Goal: Task Accomplishment & Management: Use online tool/utility

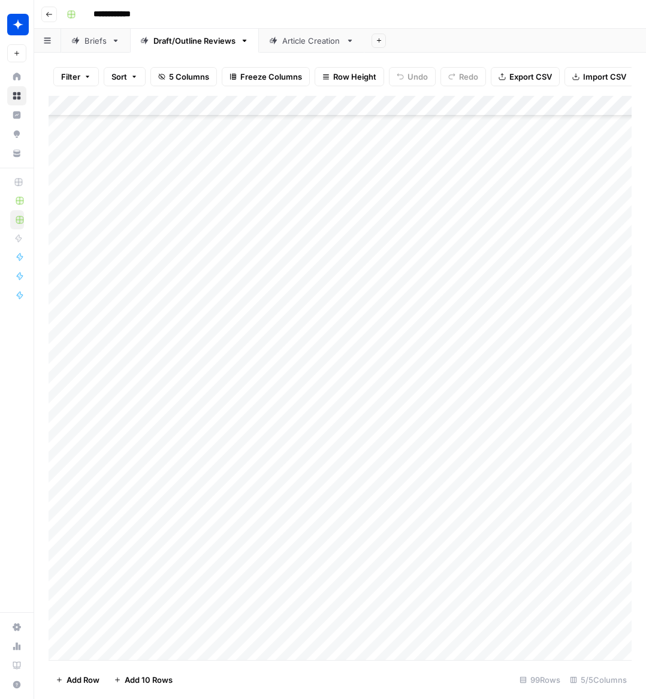
scroll to position [1491, 0]
click at [113, 648] on div "Add Column" at bounding box center [340, 378] width 583 height 564
click at [250, 631] on div "Add Column" at bounding box center [340, 378] width 583 height 564
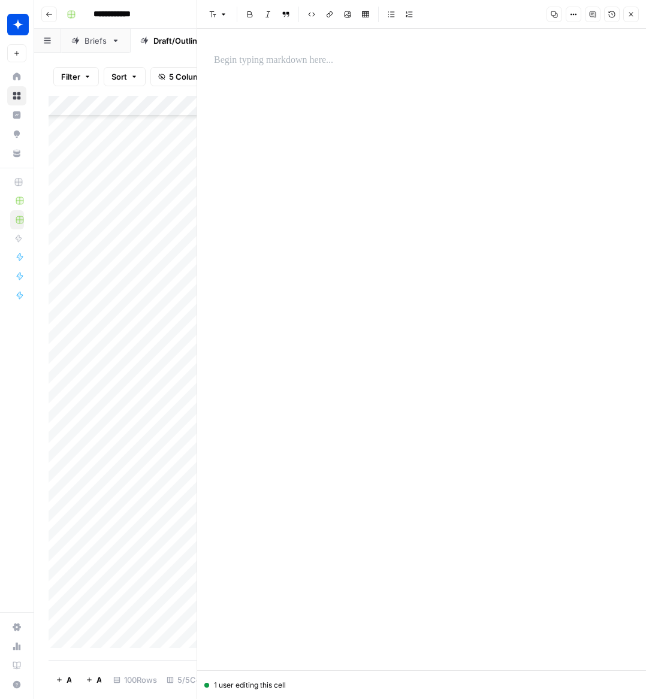
click at [262, 62] on p at bounding box center [421, 61] width 415 height 16
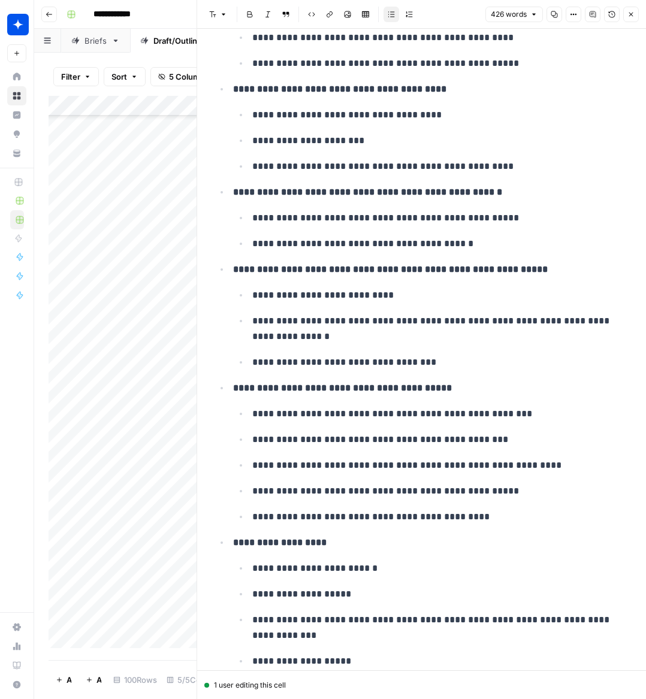
click at [628, 15] on icon "button" at bounding box center [630, 14] width 7 height 7
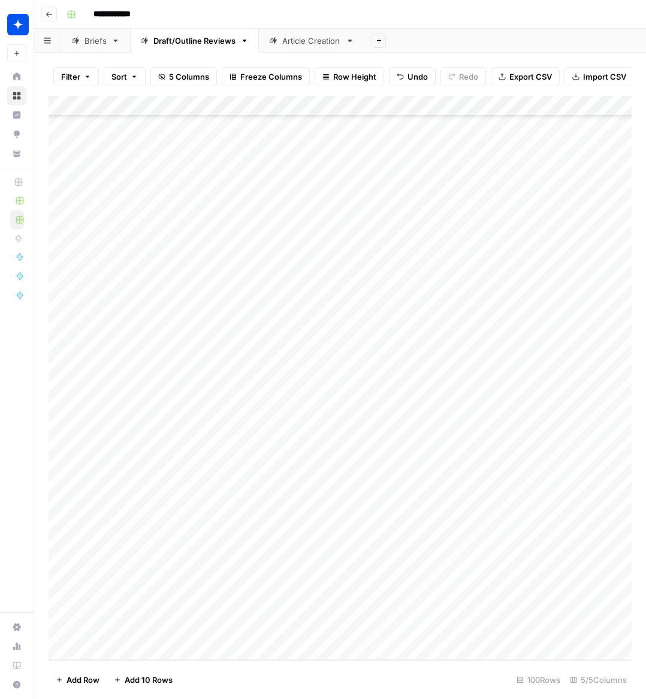
click at [293, 631] on div "Add Column" at bounding box center [340, 378] width 583 height 564
click at [304, 630] on div "Add Column" at bounding box center [340, 378] width 583 height 564
click at [301, 671] on button "Outline" at bounding box center [298, 671] width 36 height 14
click at [422, 629] on div "Add Column" at bounding box center [340, 378] width 583 height 564
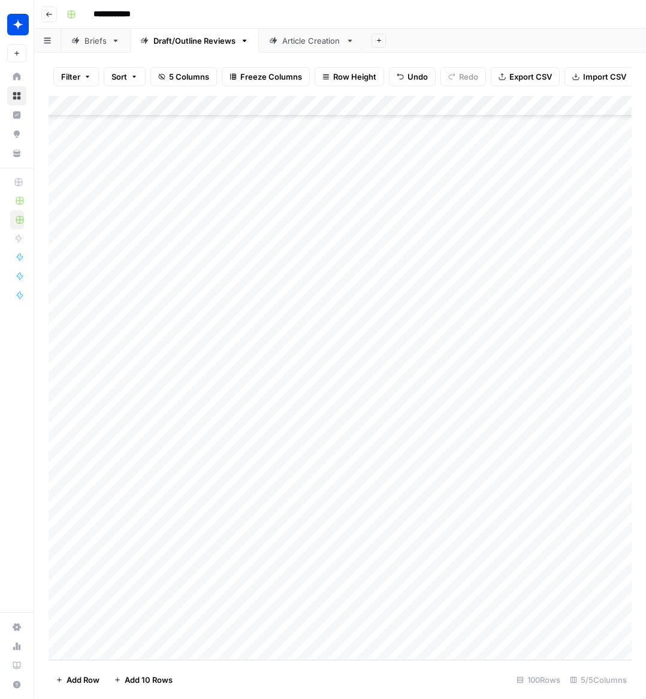
click at [199, 655] on div "Add Column" at bounding box center [340, 378] width 583 height 564
click at [245, 629] on div "Add Column" at bounding box center [340, 378] width 583 height 564
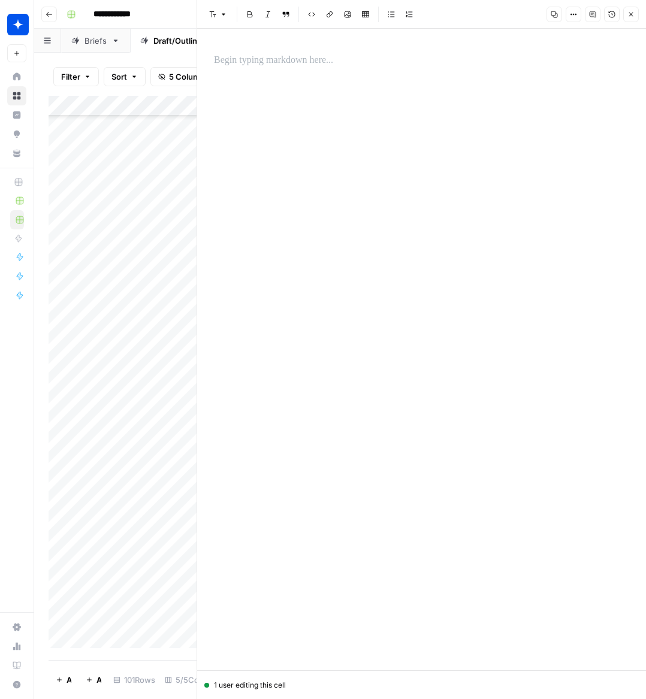
click at [259, 62] on p at bounding box center [421, 61] width 415 height 16
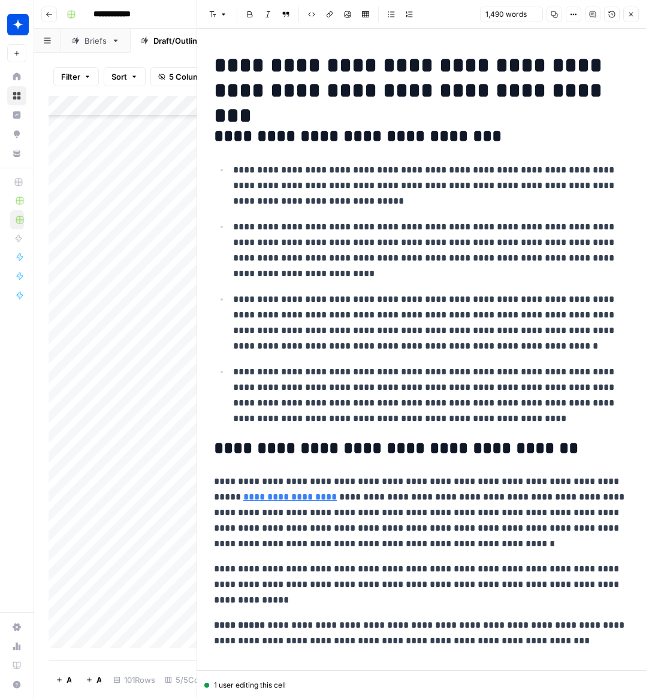
scroll to position [2886, 0]
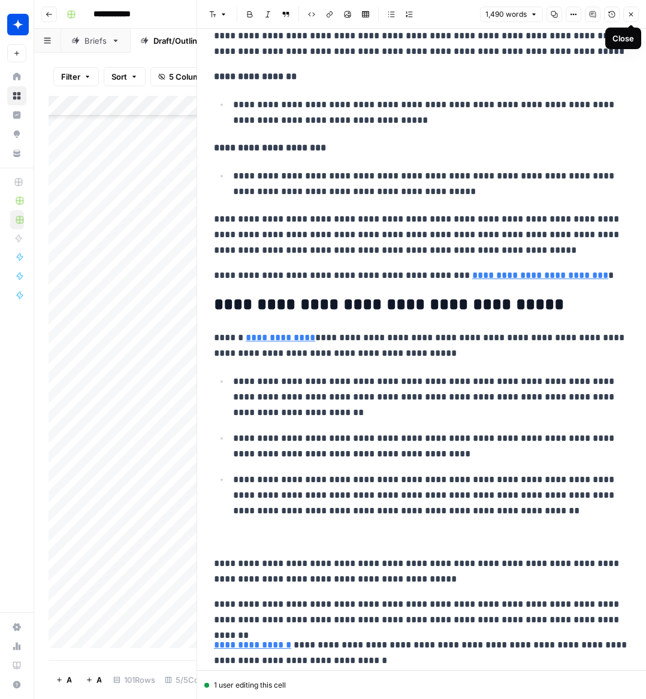
click at [629, 13] on icon "button" at bounding box center [631, 15] width 4 height 4
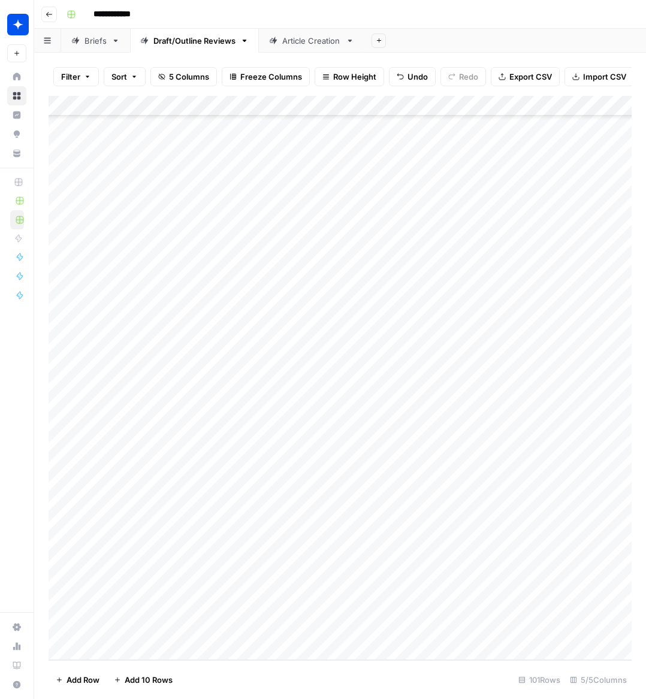
click at [304, 628] on div "Add Column" at bounding box center [340, 378] width 583 height 564
click at [293, 628] on div "Add Column" at bounding box center [340, 378] width 583 height 564
click at [305, 674] on button "Draft" at bounding box center [294, 676] width 28 height 14
click at [425, 629] on div "Add Column" at bounding box center [340, 378] width 583 height 564
click at [103, 654] on div "Add Column" at bounding box center [340, 378] width 583 height 564
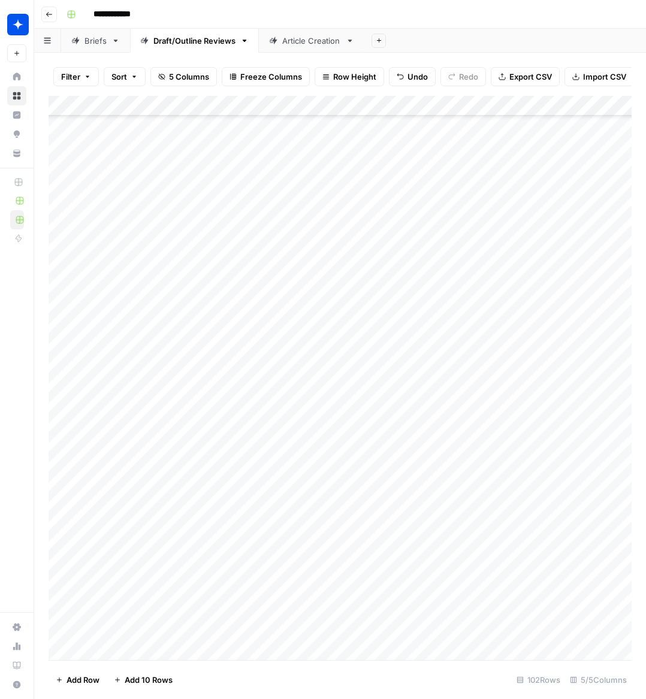
scroll to position [1552, 0]
click at [249, 630] on div "Add Column" at bounding box center [340, 378] width 583 height 564
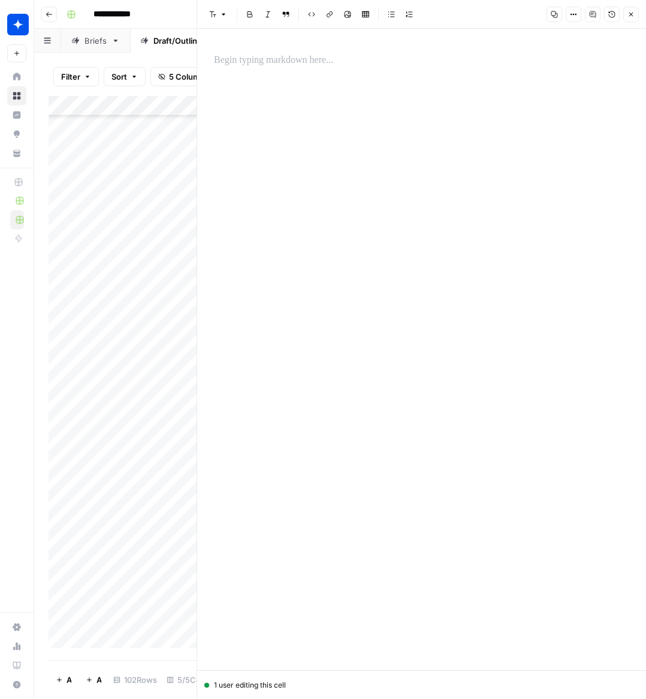
click at [296, 63] on p at bounding box center [421, 61] width 415 height 16
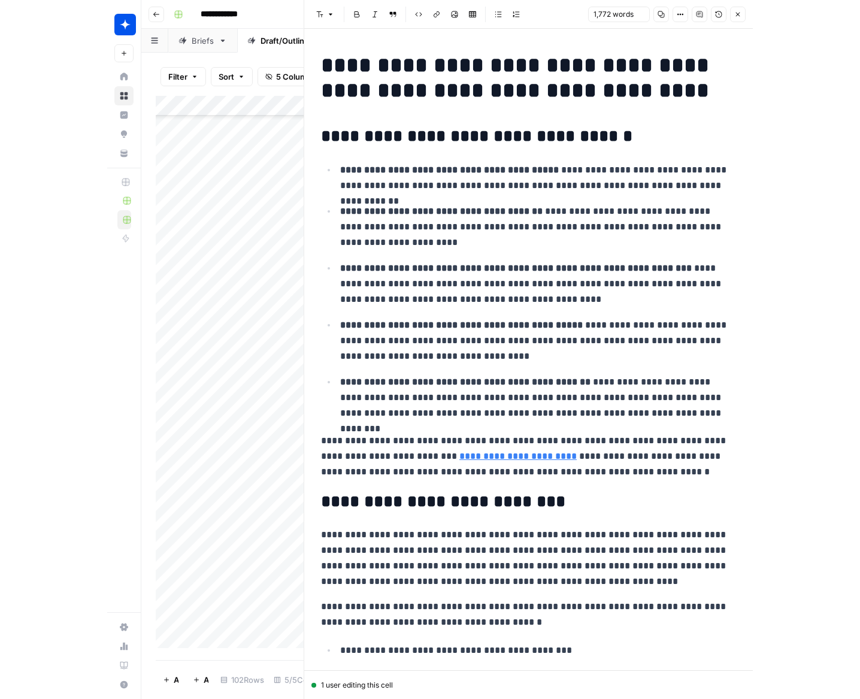
scroll to position [3853, 0]
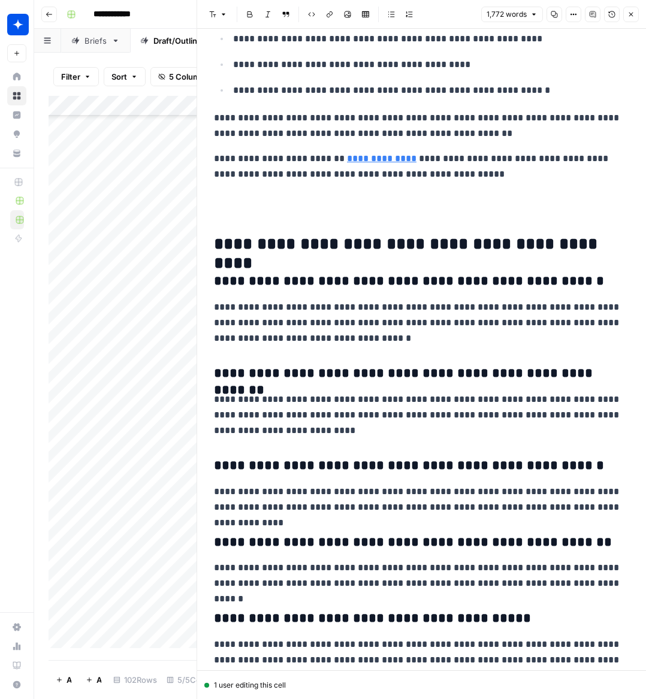
click at [635, 16] on button "Close" at bounding box center [631, 15] width 16 height 16
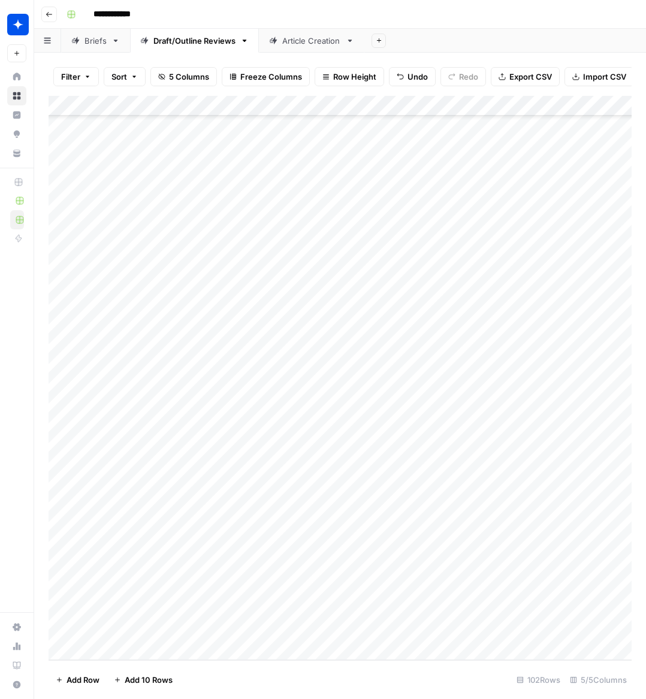
click at [292, 631] on div "Add Column" at bounding box center [340, 378] width 583 height 564
click at [290, 631] on div "Add Column" at bounding box center [340, 378] width 583 height 564
click at [305, 677] on button "Draft" at bounding box center [294, 676] width 28 height 14
click at [422, 628] on div "Add Column" at bounding box center [340, 378] width 583 height 564
click at [464, 587] on div "Add Column" at bounding box center [340, 378] width 583 height 564
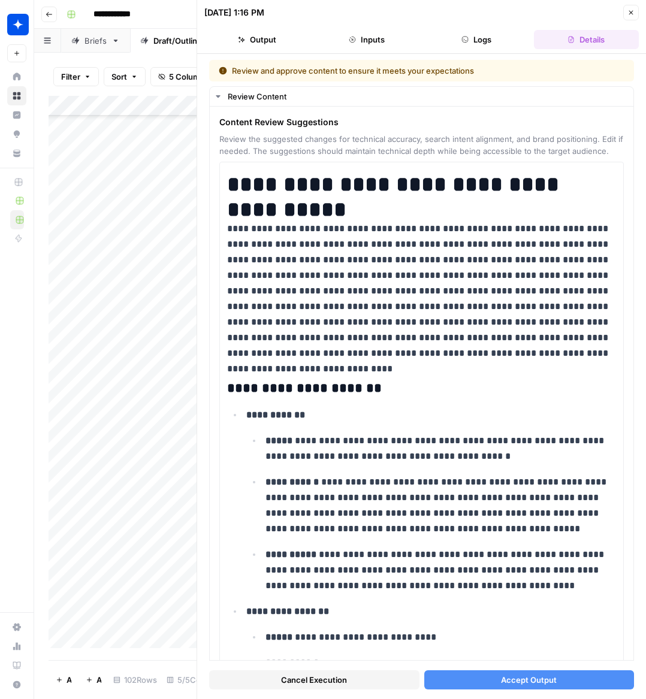
click at [486, 683] on button "Accept Output" at bounding box center [529, 679] width 210 height 19
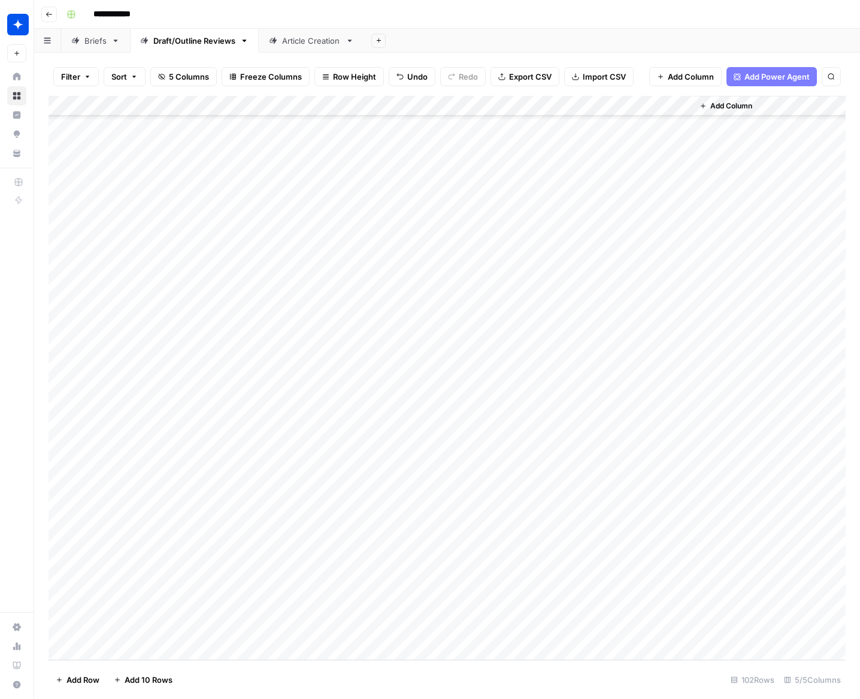
click at [98, 653] on div "Add Column" at bounding box center [447, 378] width 797 height 564
click at [253, 629] on div "Add Column" at bounding box center [447, 378] width 797 height 564
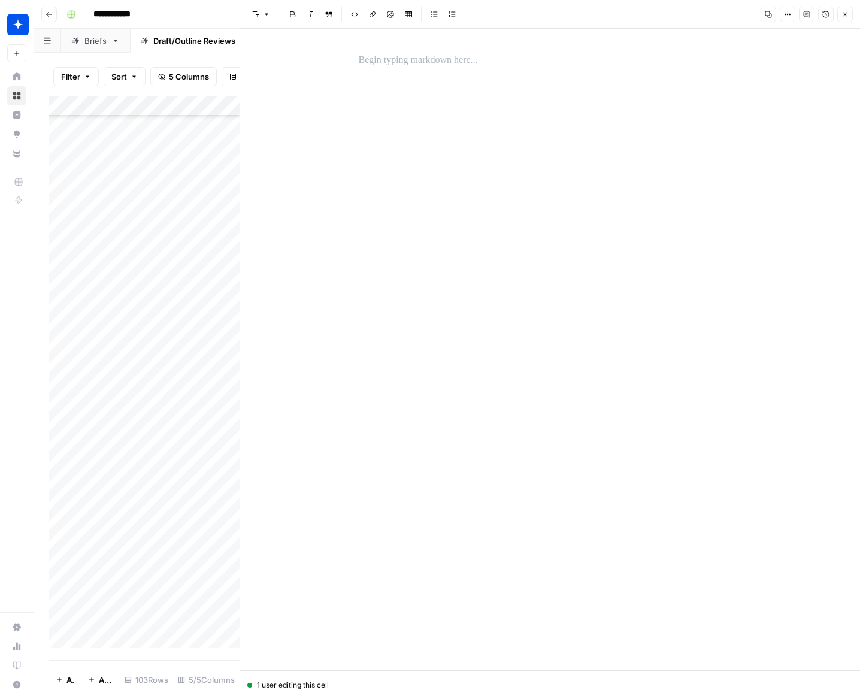
click at [382, 67] on p at bounding box center [550, 61] width 383 height 16
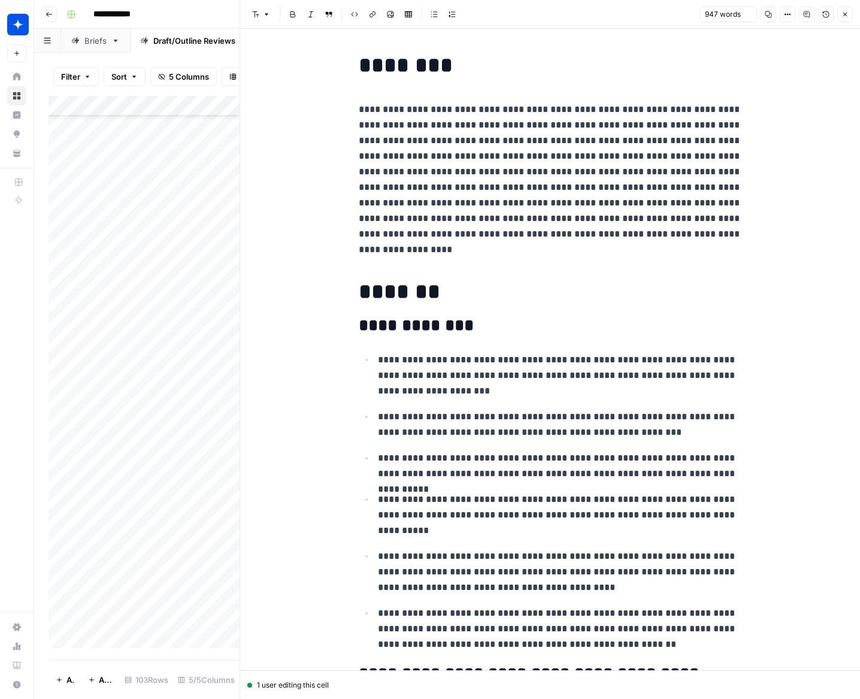
scroll to position [2462, 0]
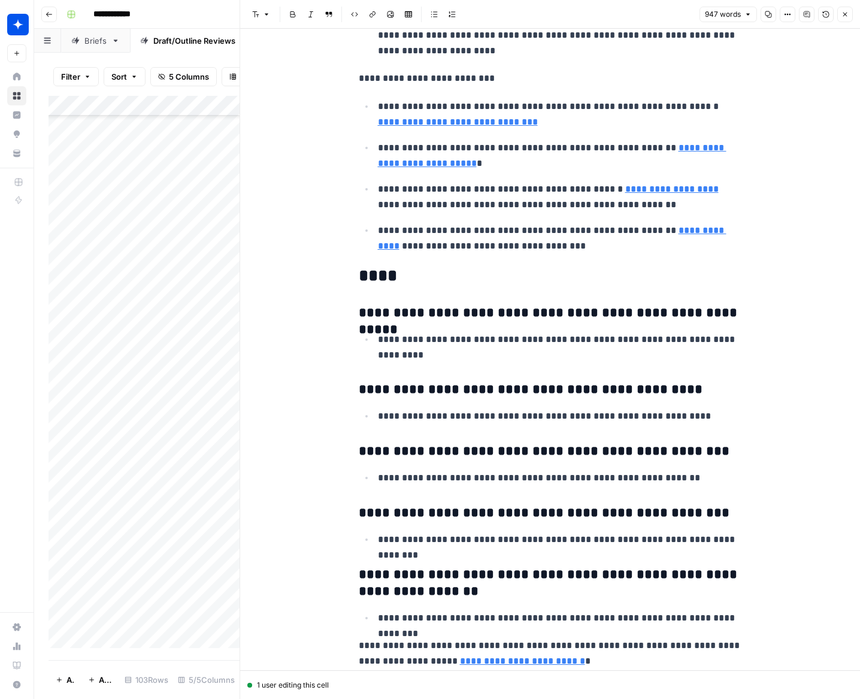
click at [645, 14] on icon "button" at bounding box center [844, 14] width 7 height 7
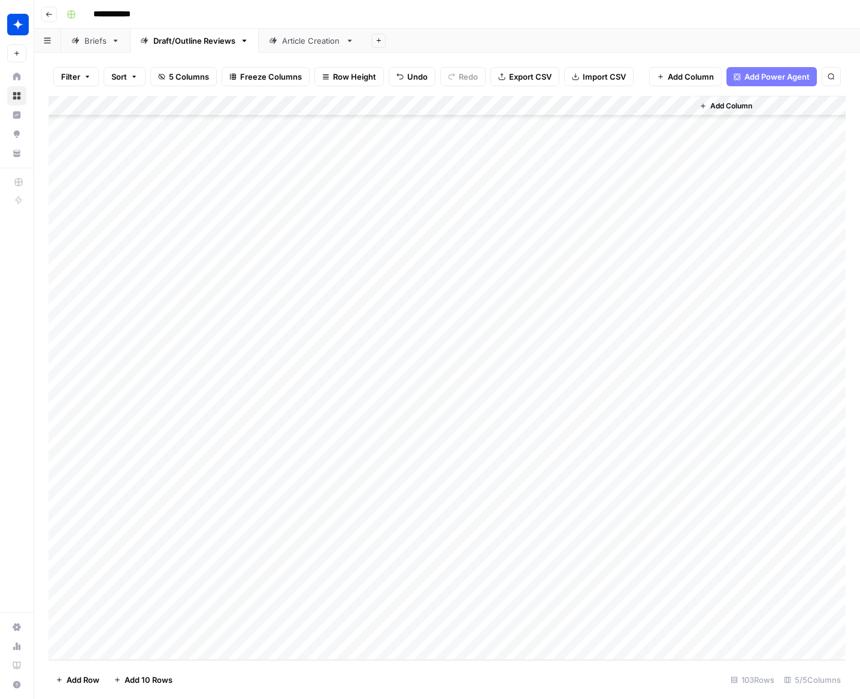
click at [307, 630] on div "Add Column" at bounding box center [447, 378] width 797 height 564
click at [292, 631] on div "Add Column" at bounding box center [447, 378] width 797 height 564
click at [297, 669] on button "Outline" at bounding box center [298, 671] width 36 height 14
click at [423, 631] on div "Add Column" at bounding box center [447, 378] width 797 height 564
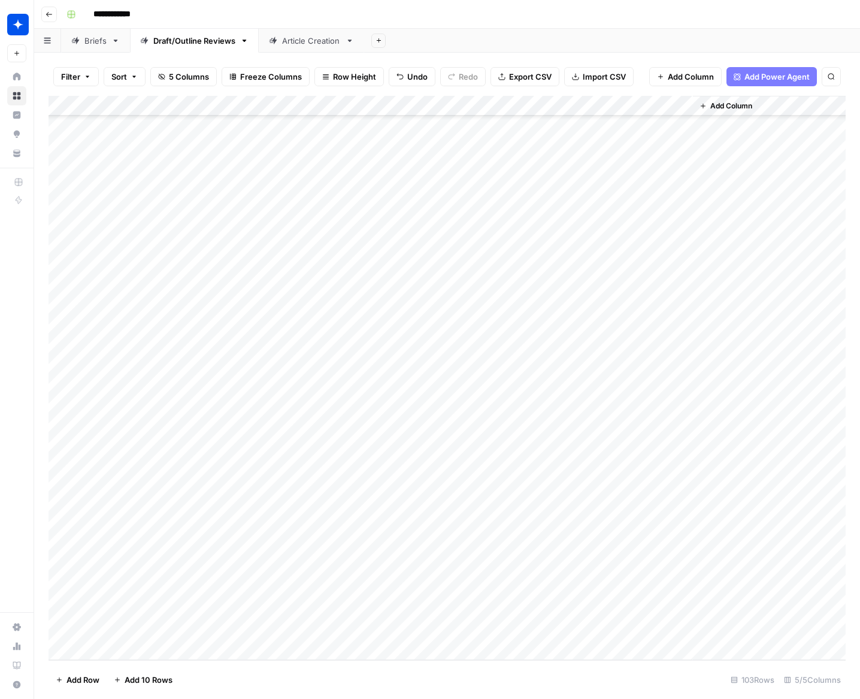
click at [104, 650] on div "Add Column" at bounding box center [447, 378] width 797 height 564
click at [252, 629] on div "Add Column" at bounding box center [447, 378] width 797 height 564
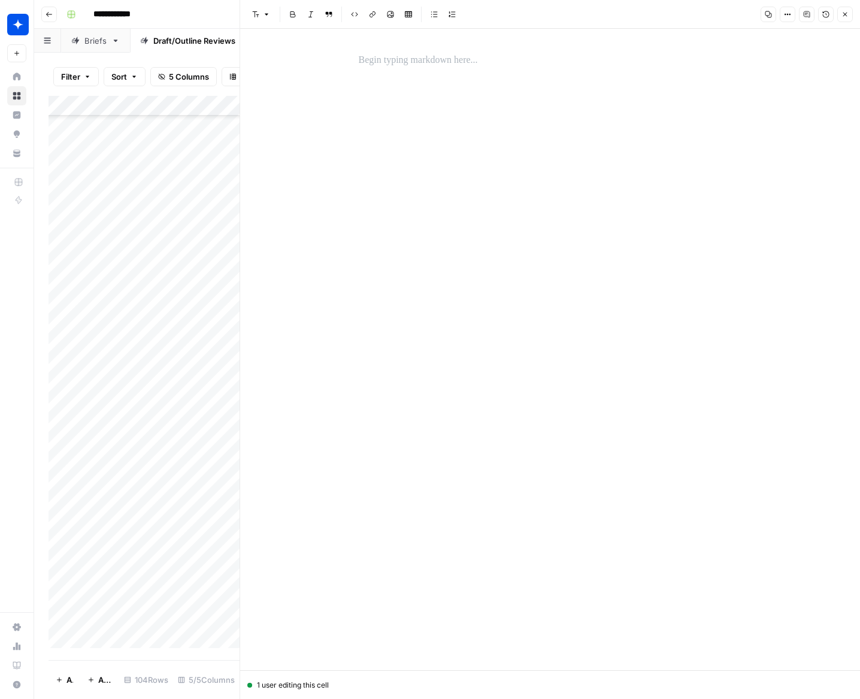
click at [401, 64] on p at bounding box center [550, 61] width 383 height 16
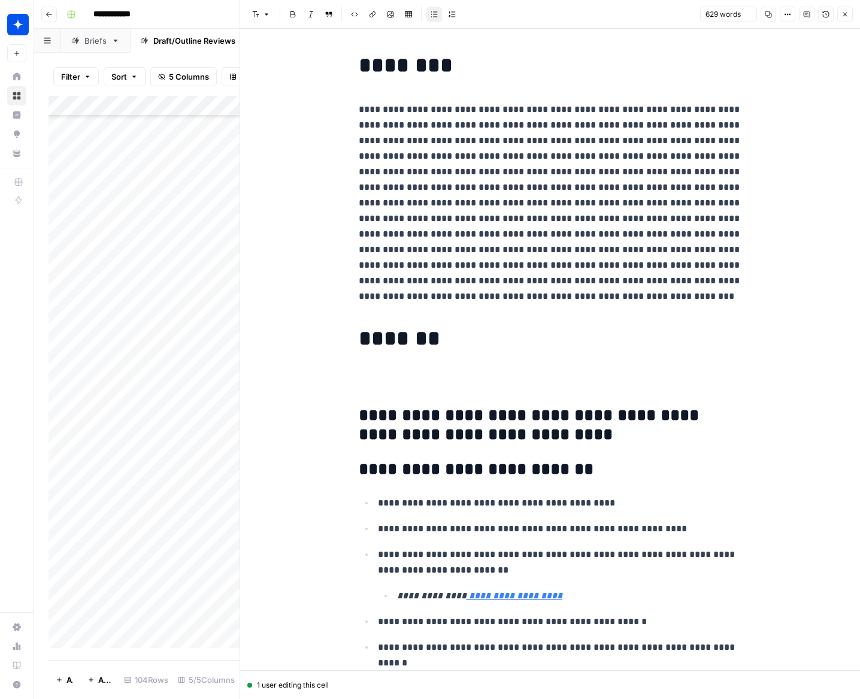
scroll to position [1876, 0]
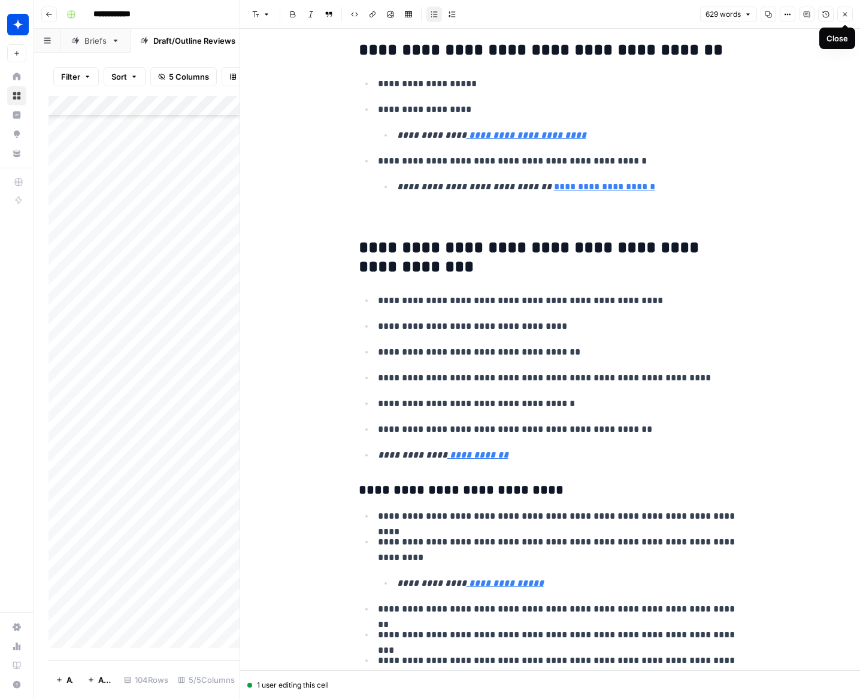
click at [645, 14] on icon "button" at bounding box center [844, 14] width 7 height 7
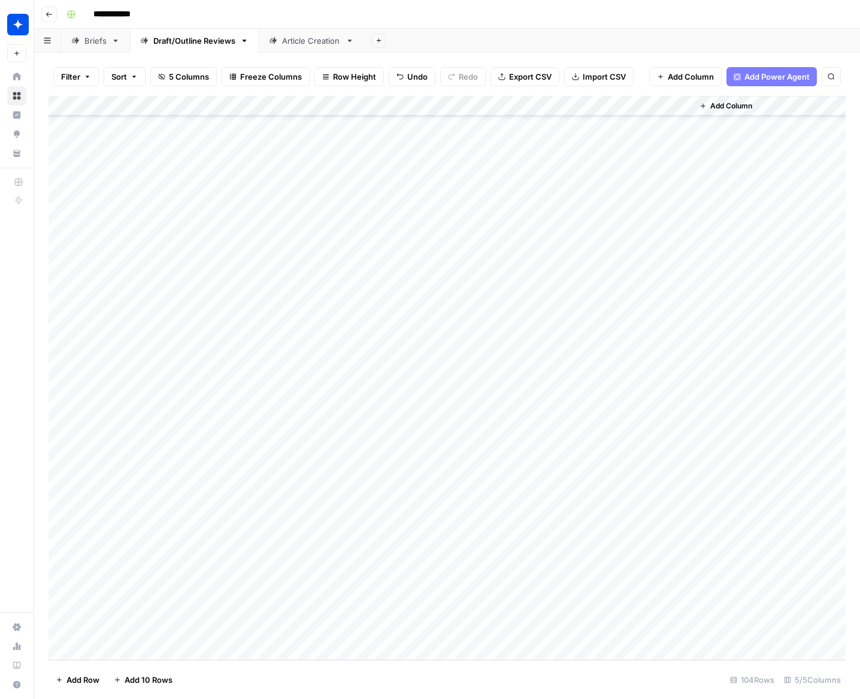
click at [300, 631] on div "Add Column" at bounding box center [447, 378] width 797 height 564
click at [295, 632] on div "Add Column" at bounding box center [447, 378] width 797 height 564
click at [309, 679] on button "Outline" at bounding box center [298, 678] width 36 height 14
click at [422, 631] on div "Add Column" at bounding box center [447, 378] width 797 height 564
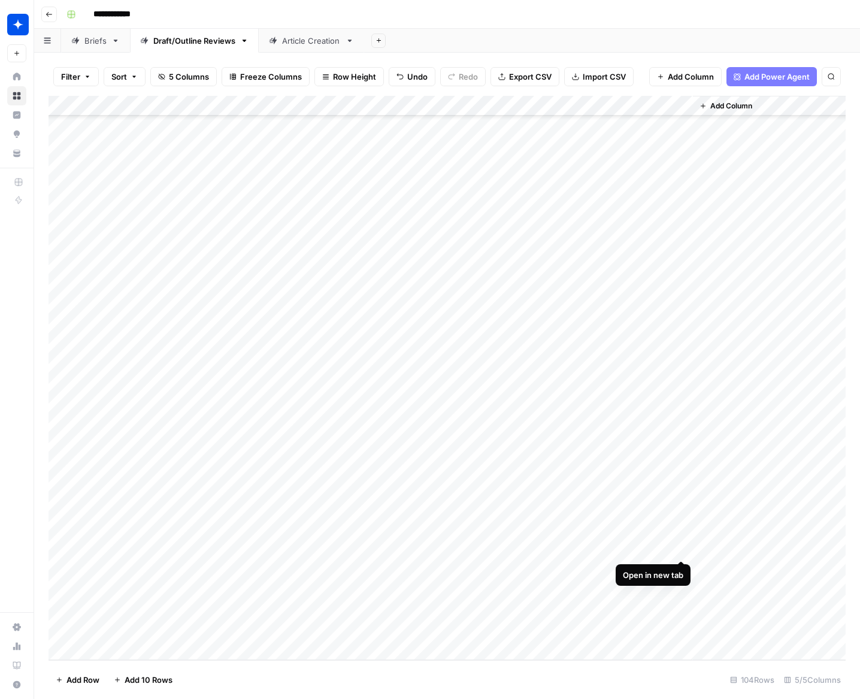
click at [645, 547] on div "Add Column" at bounding box center [447, 378] width 797 height 564
